Goal: Information Seeking & Learning: Learn about a topic

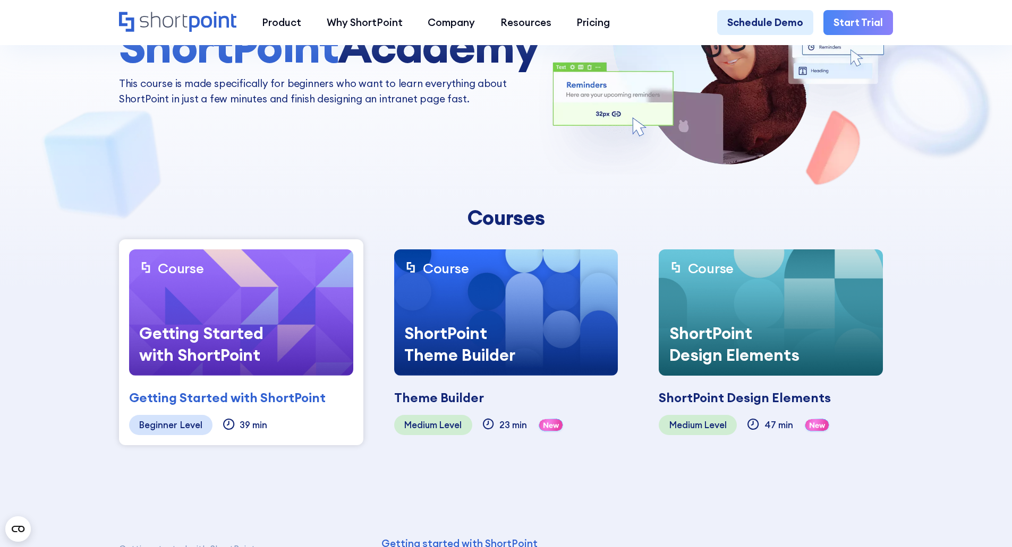
scroll to position [212, 0]
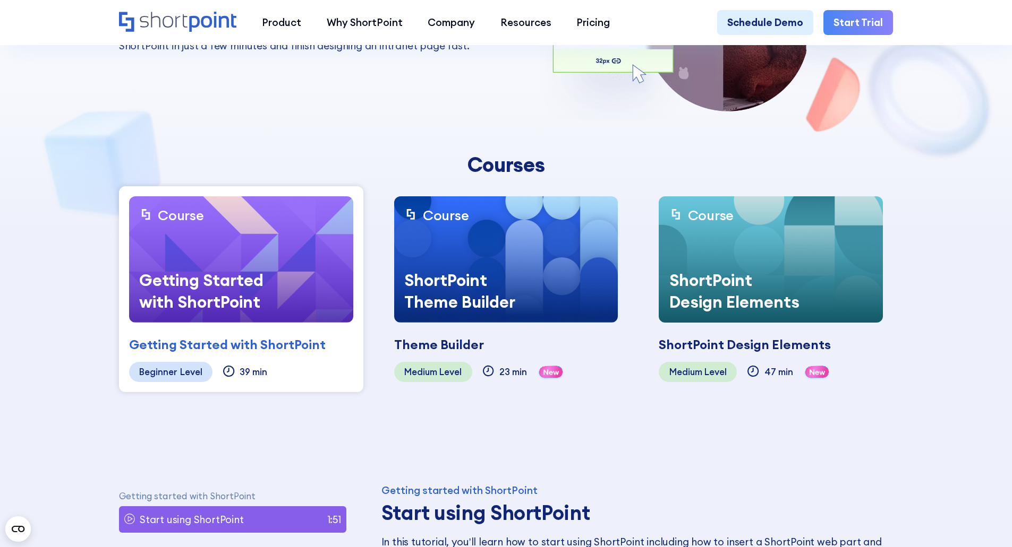
click at [518, 256] on img at bounding box center [506, 259] width 224 height 126
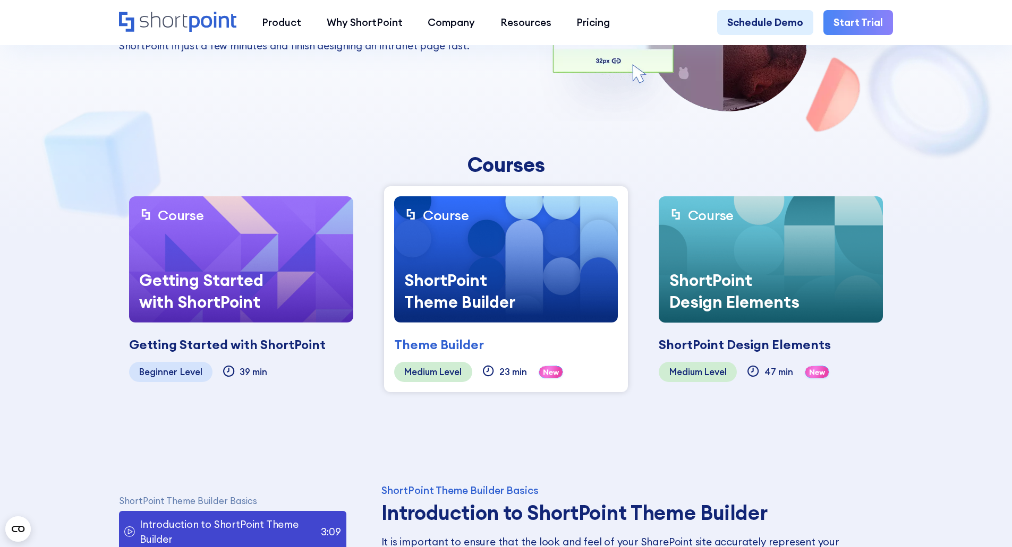
click at [468, 340] on div "Theme Builder" at bounding box center [439, 345] width 90 height 19
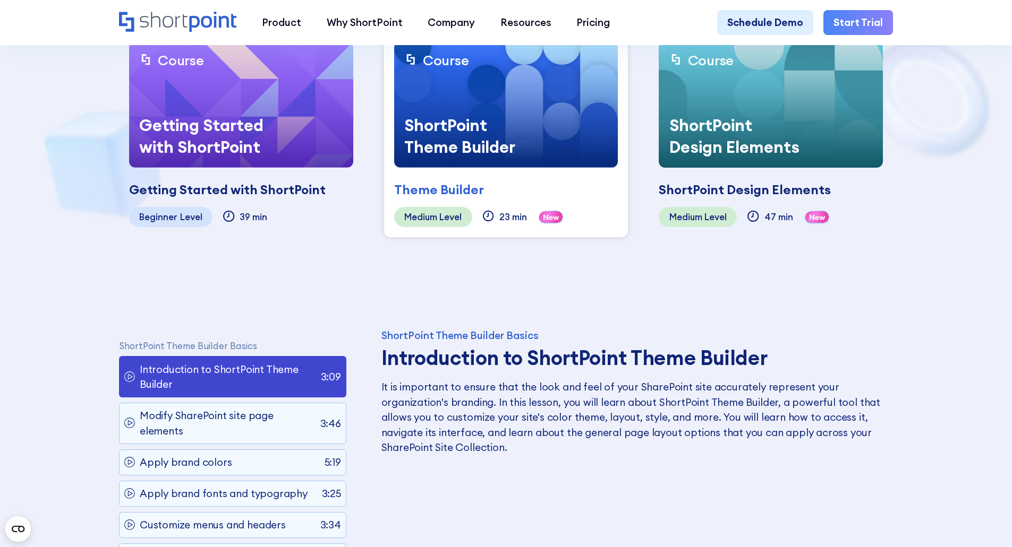
scroll to position [372, 0]
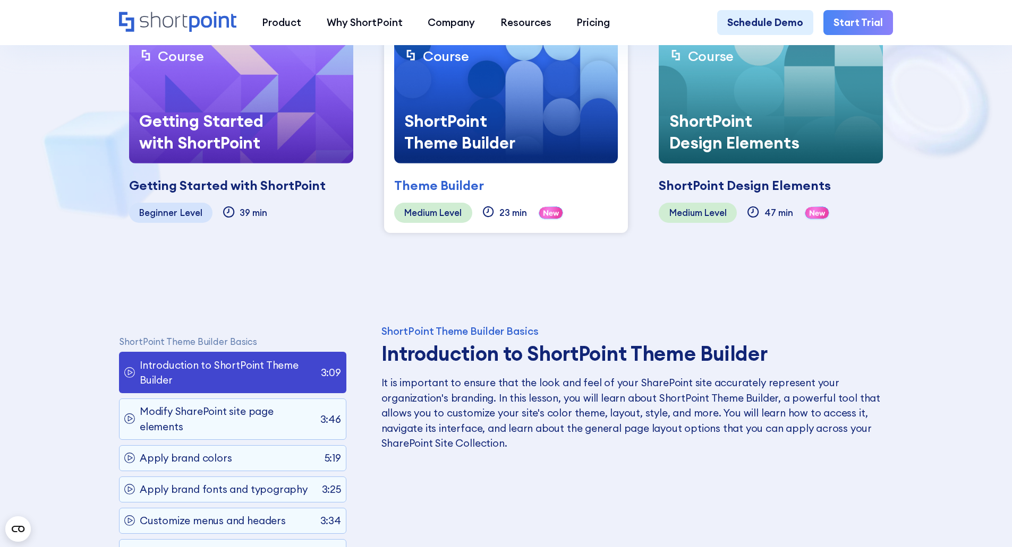
click at [491, 158] on div "ShortPoint Theme Builder" at bounding box center [473, 131] width 159 height 63
click at [480, 170] on div "Theme Builder Coming soon" at bounding box center [506, 180] width 224 height 32
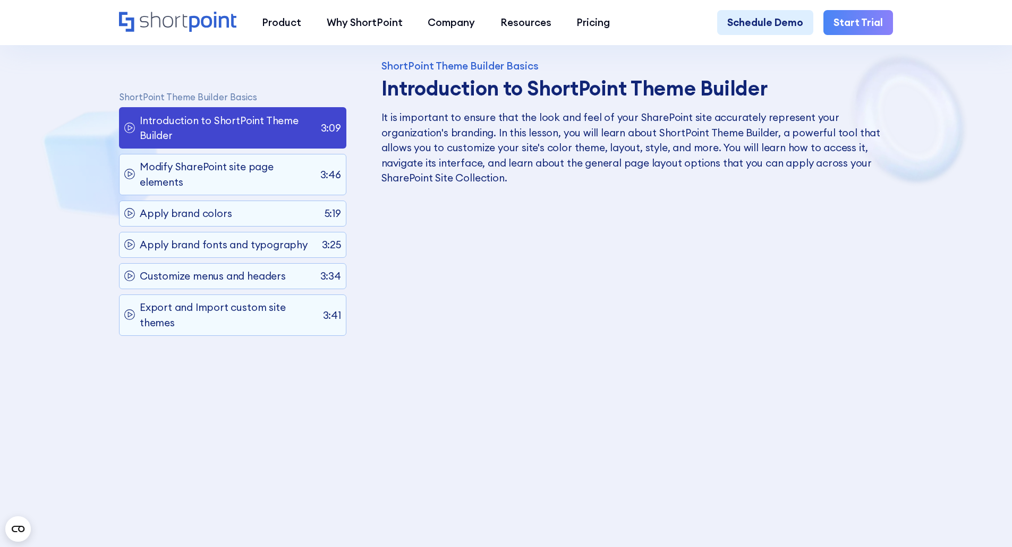
scroll to position [690, 0]
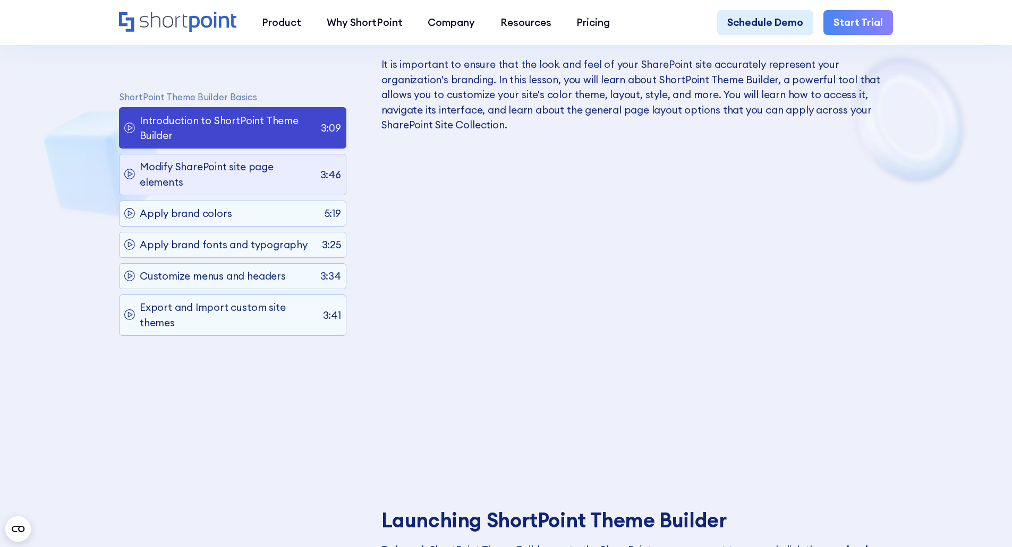
click at [271, 179] on p "Modify SharePoint site page elements" at bounding box center [227, 175] width 175 height 30
